Goal: Task Accomplishment & Management: Manage account settings

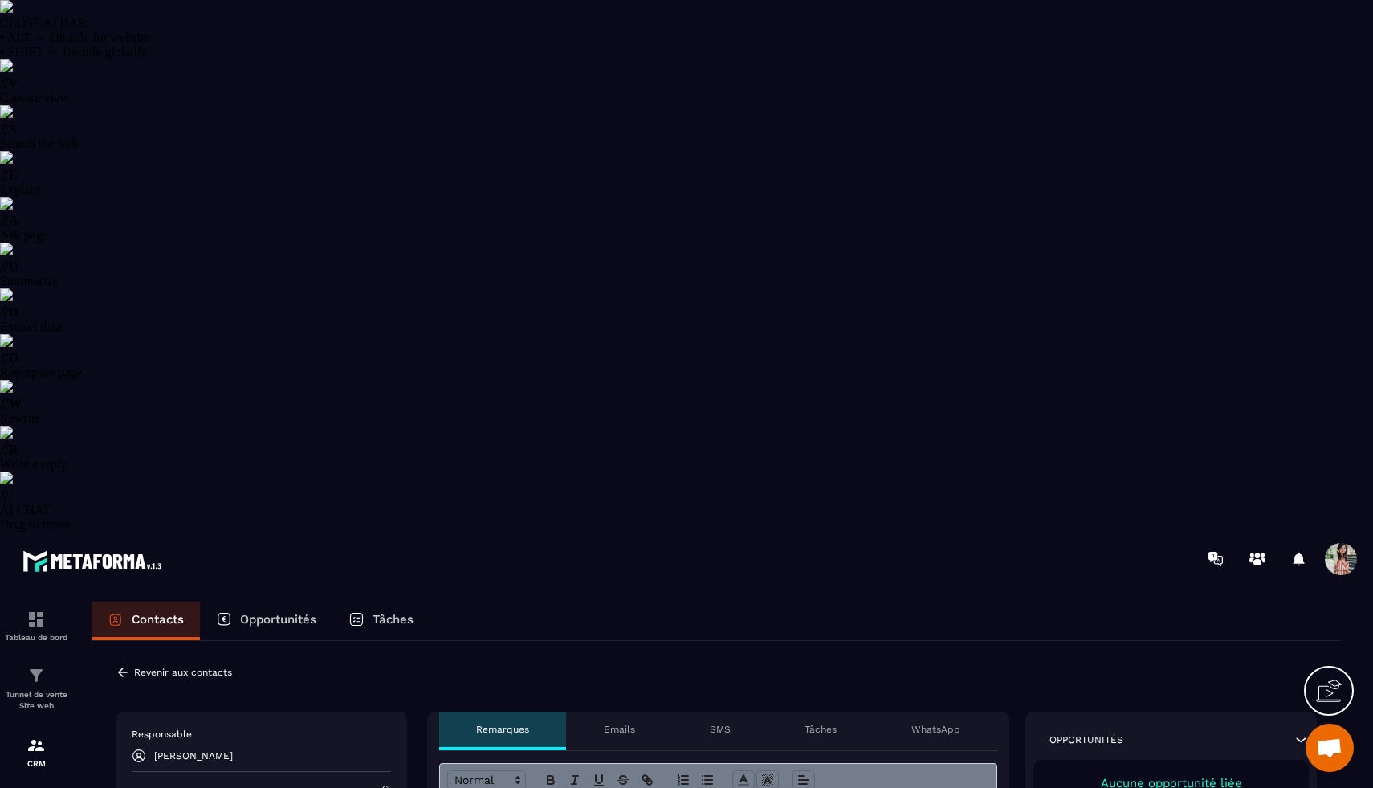
select select "******"
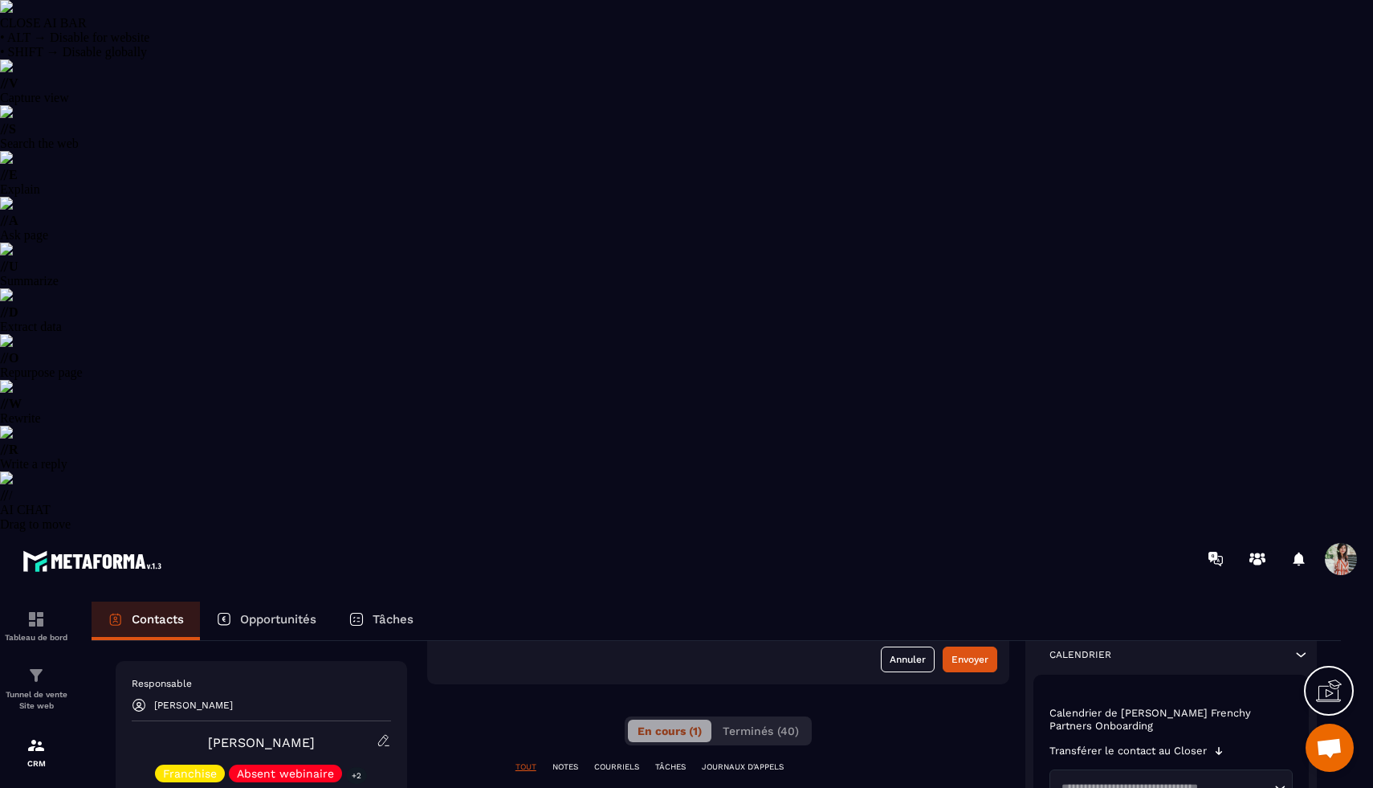
scroll to position [260, 0]
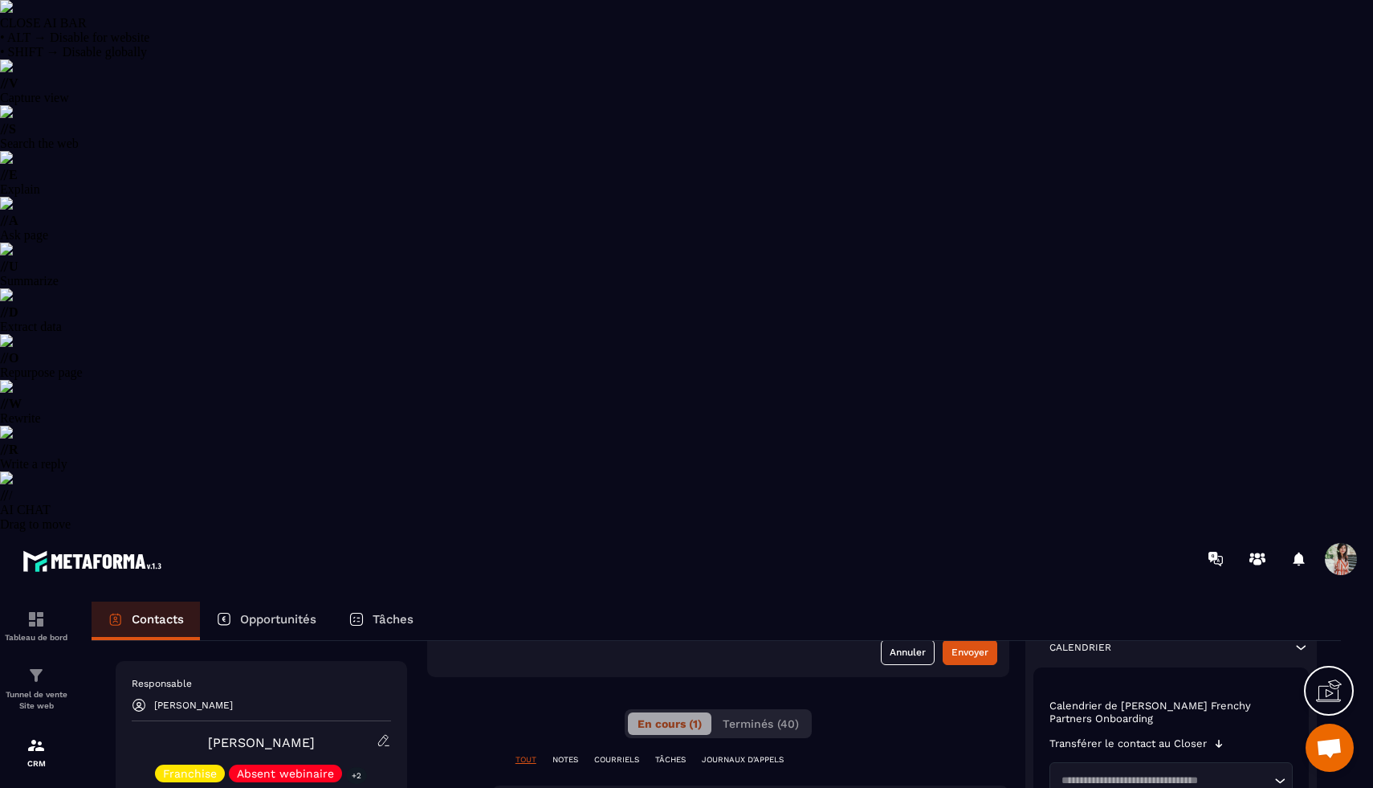
click at [1205, 700] on p "Calendrier de [PERSON_NAME] Frenchy Partners Onboarding" at bounding box center [1171, 713] width 243 height 26
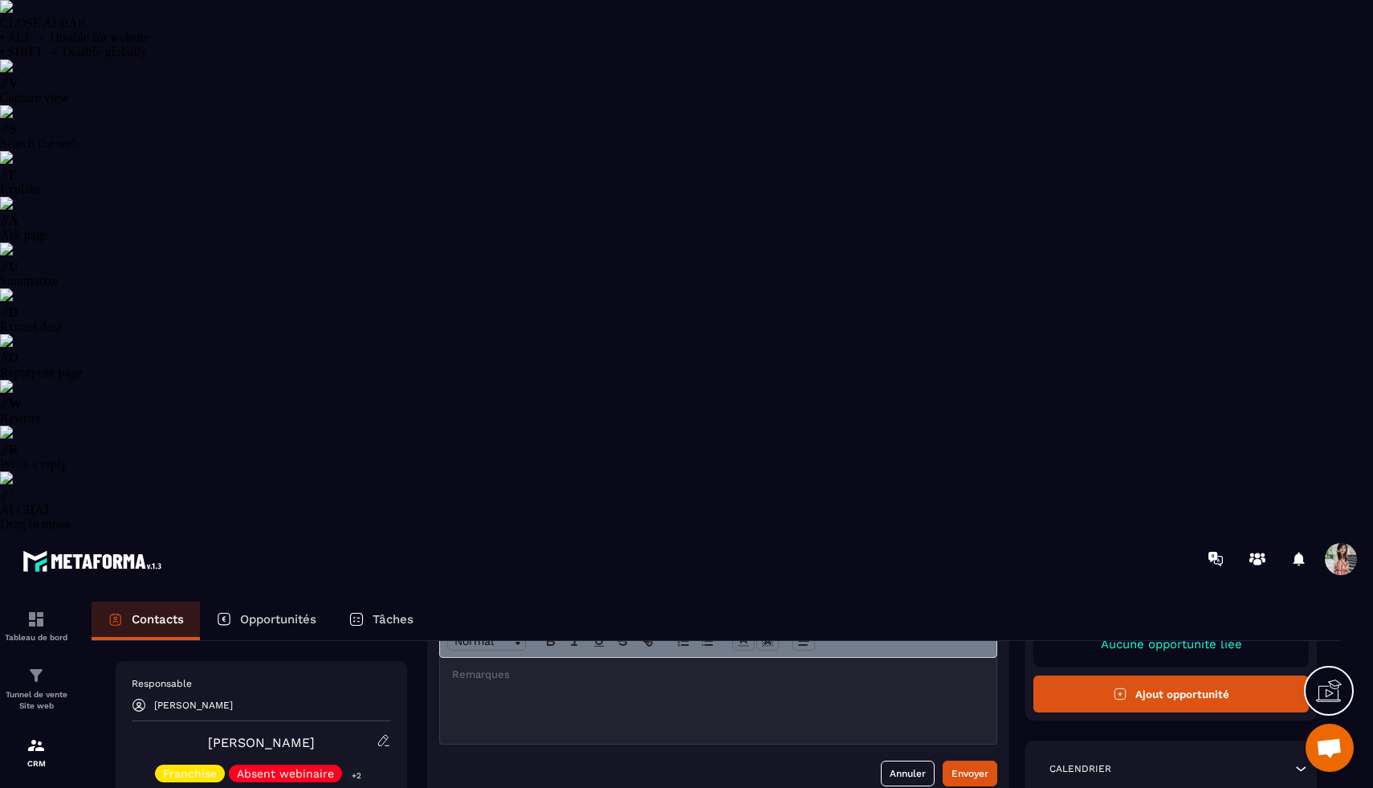
scroll to position [125, 0]
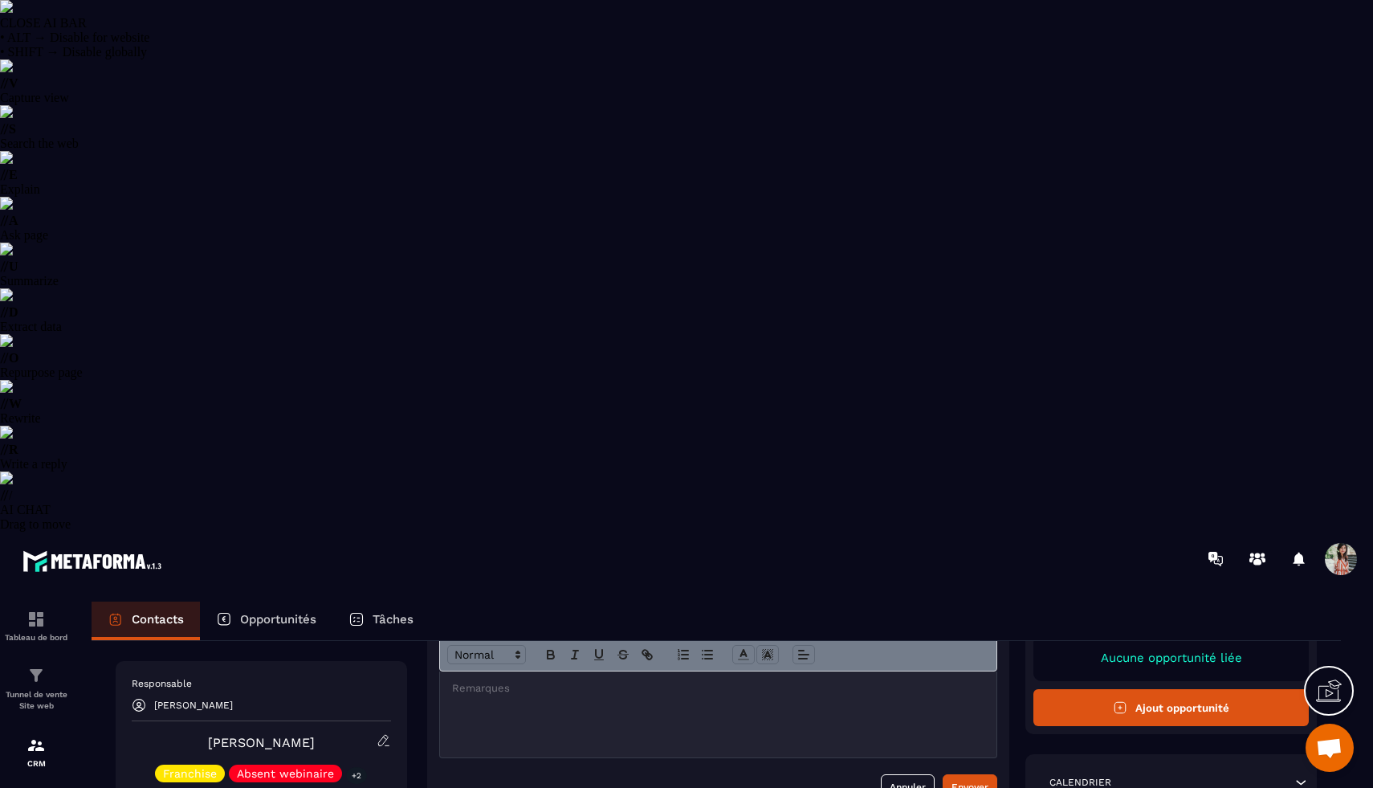
click at [1078, 776] on p "Calendrier" at bounding box center [1081, 782] width 62 height 13
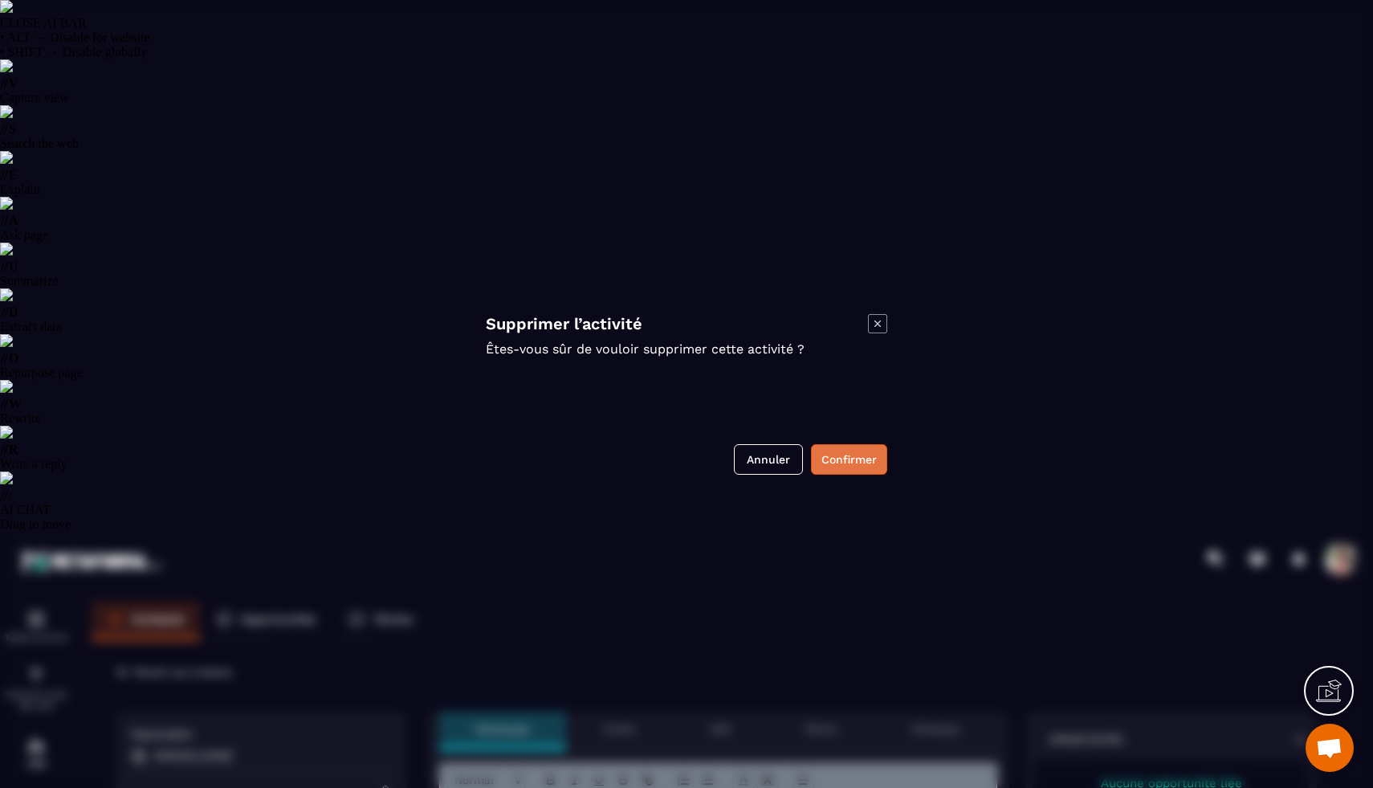
click at [866, 461] on button "Confirmer" at bounding box center [849, 459] width 76 height 31
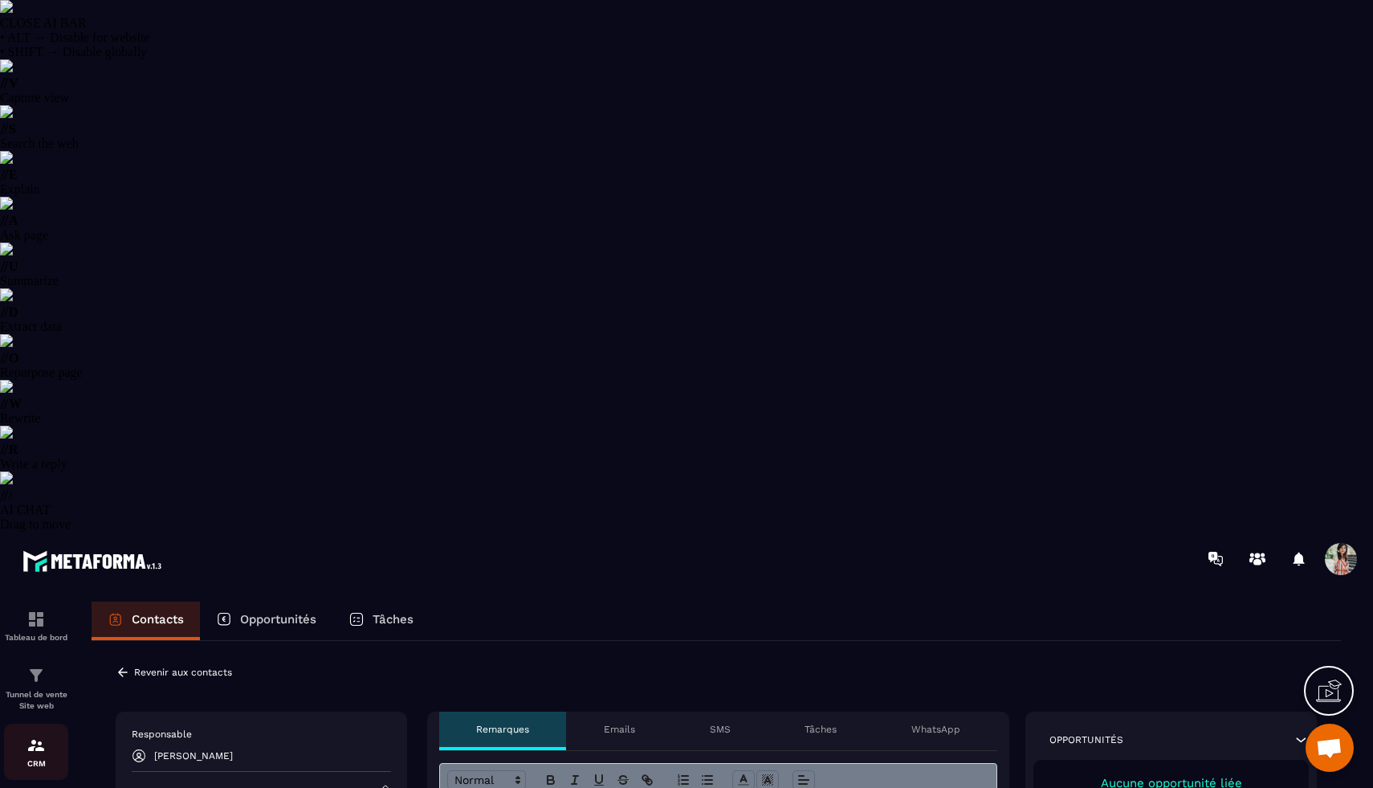
click at [29, 736] on img at bounding box center [36, 745] width 19 height 19
